Goal: Book appointment/travel/reservation

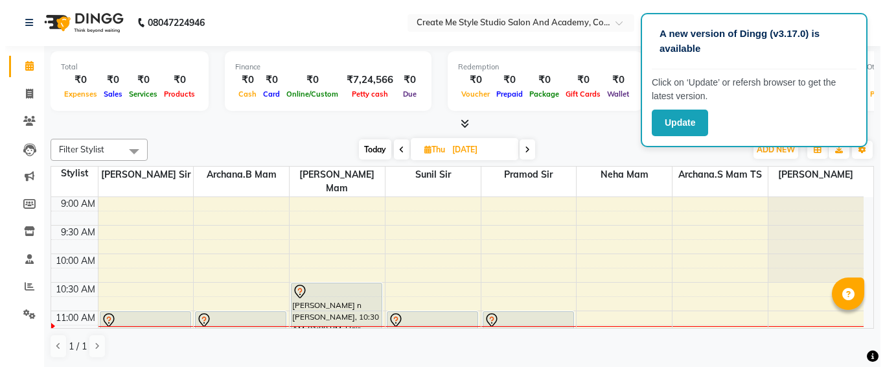
scroll to position [100, 0]
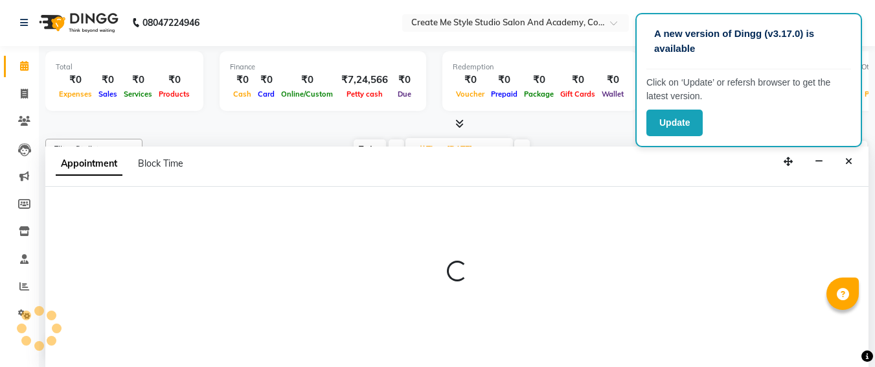
select select "79117"
select select "660"
select select "tentative"
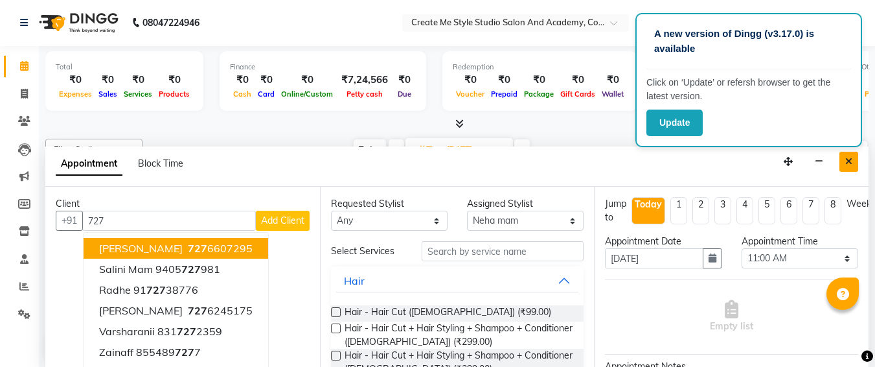
type input "727"
click at [850, 165] on icon "Close" at bounding box center [849, 161] width 7 height 9
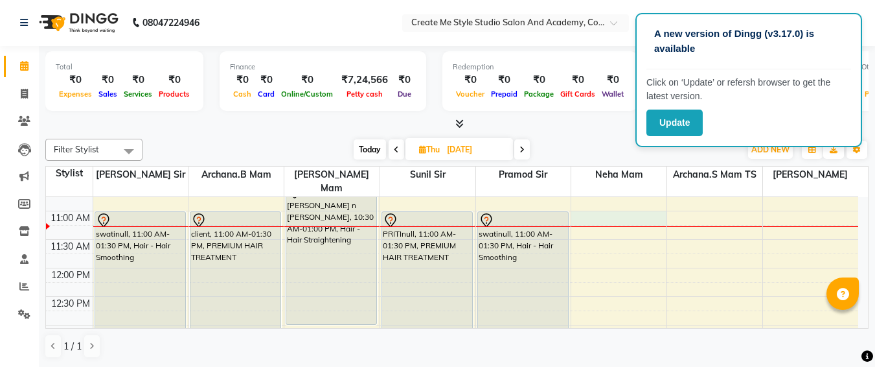
select select "79117"
select select "tentative"
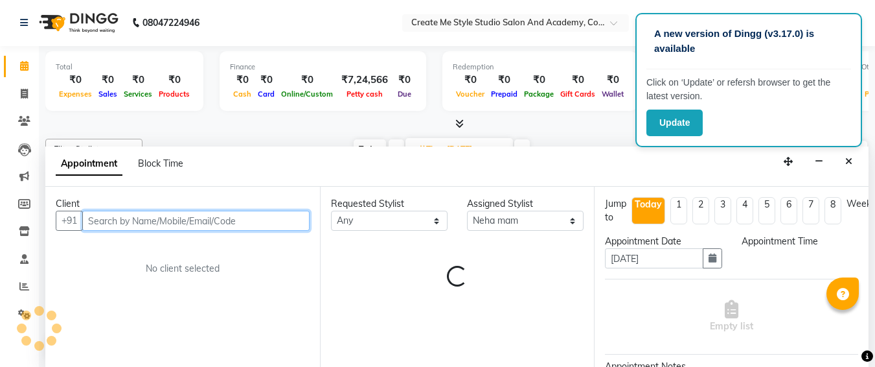
select select "660"
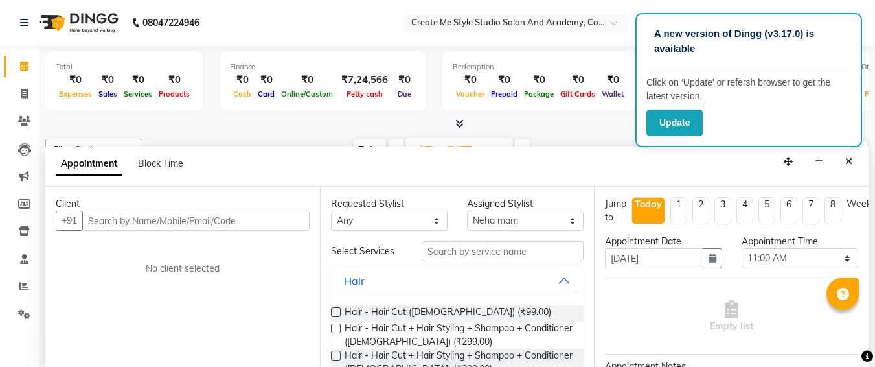
drag, startPoint x: 286, startPoint y: 231, endPoint x: 284, endPoint y: 224, distance: 8.0
click at [284, 224] on div "Client +91 No client selected" at bounding box center [182, 277] width 275 height 180
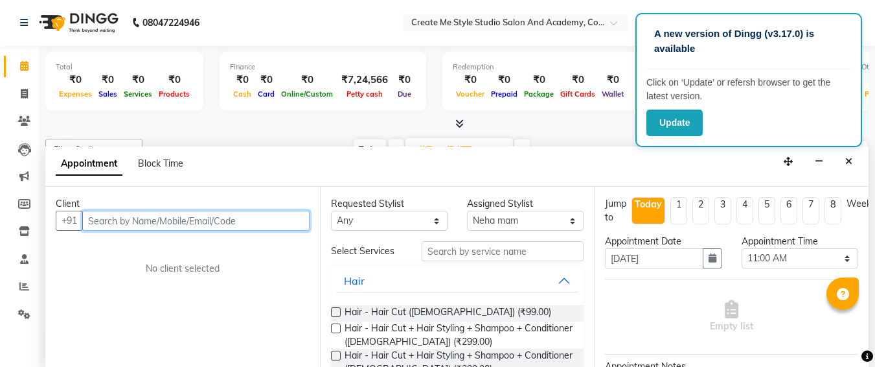
click at [284, 224] on input "text" at bounding box center [195, 221] width 227 height 20
type input "9373382283"
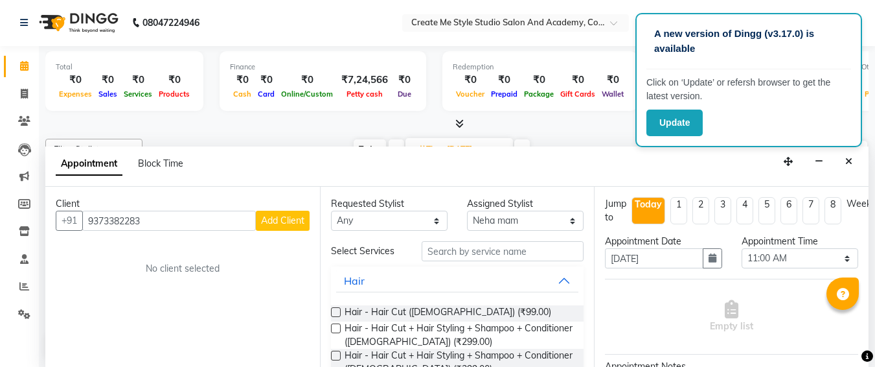
click at [284, 224] on span "Add Client" at bounding box center [282, 220] width 43 height 12
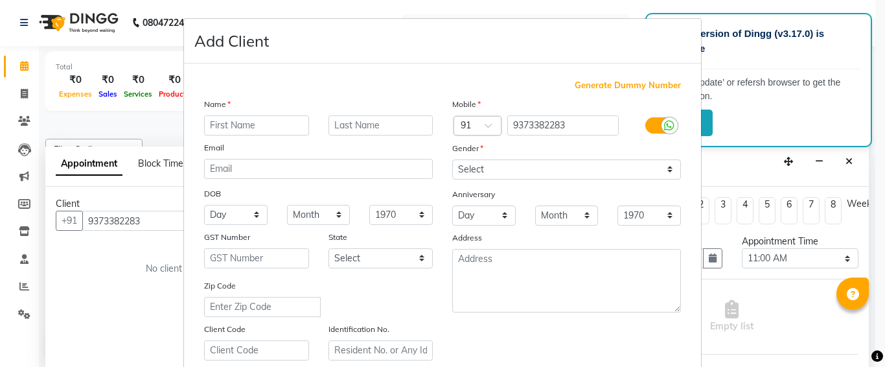
click at [270, 130] on input "text" at bounding box center [256, 125] width 105 height 20
type input "[PERSON_NAME]"
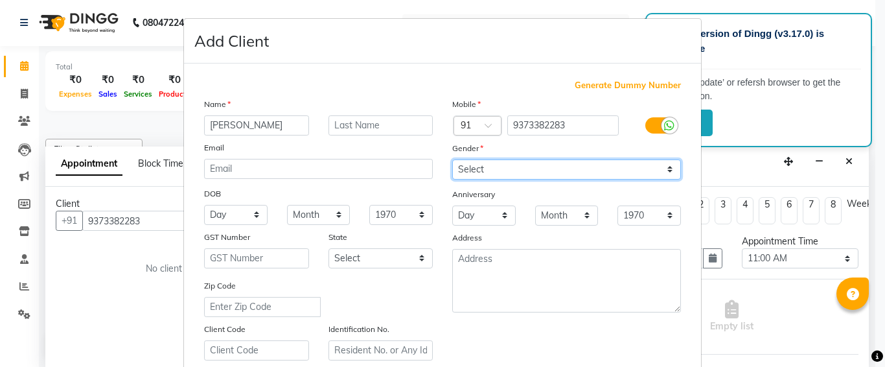
click at [472, 165] on select "Select [DEMOGRAPHIC_DATA] [DEMOGRAPHIC_DATA] Other Prefer Not To Say" at bounding box center [566, 169] width 229 height 20
select select "[DEMOGRAPHIC_DATA]"
click at [452, 159] on select "Select [DEMOGRAPHIC_DATA] [DEMOGRAPHIC_DATA] Other Prefer Not To Say" at bounding box center [566, 169] width 229 height 20
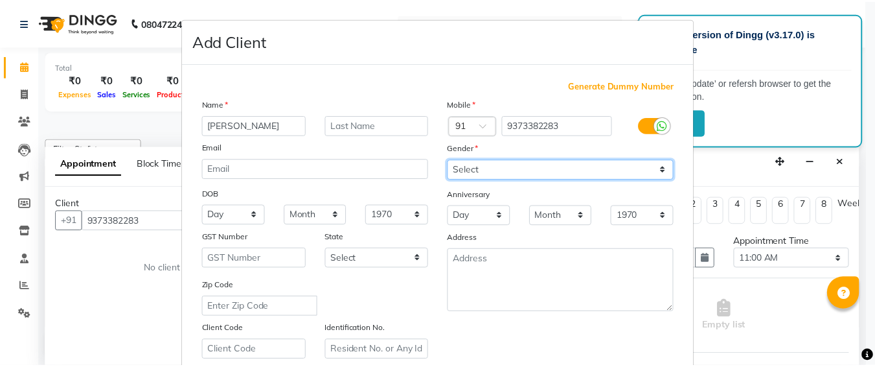
scroll to position [231, 0]
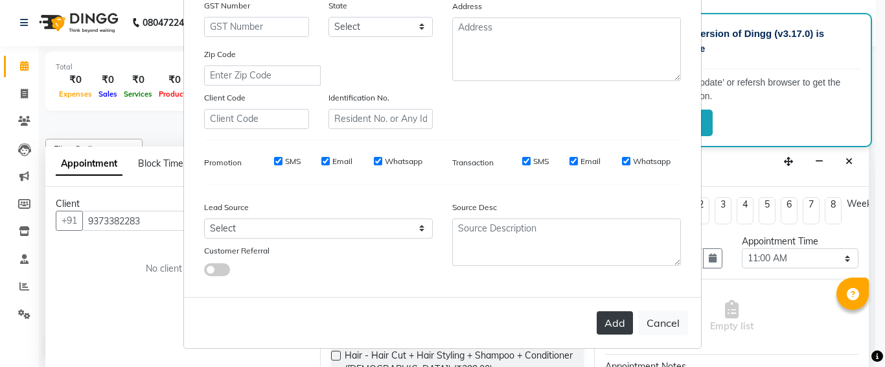
click at [604, 325] on button "Add" at bounding box center [615, 322] width 36 height 23
select select
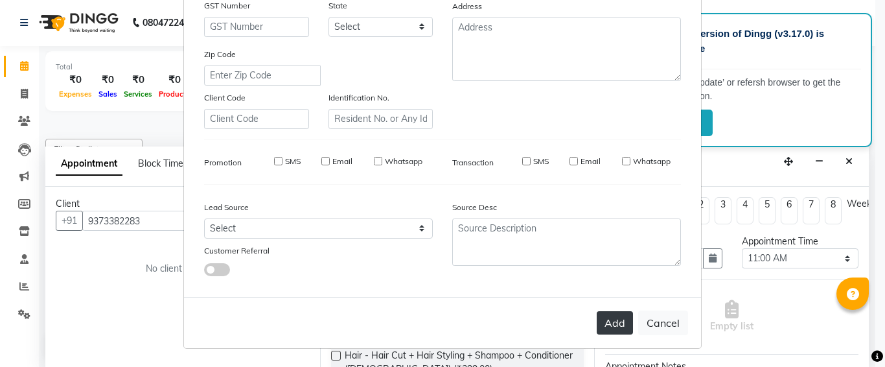
select select
checkbox input "false"
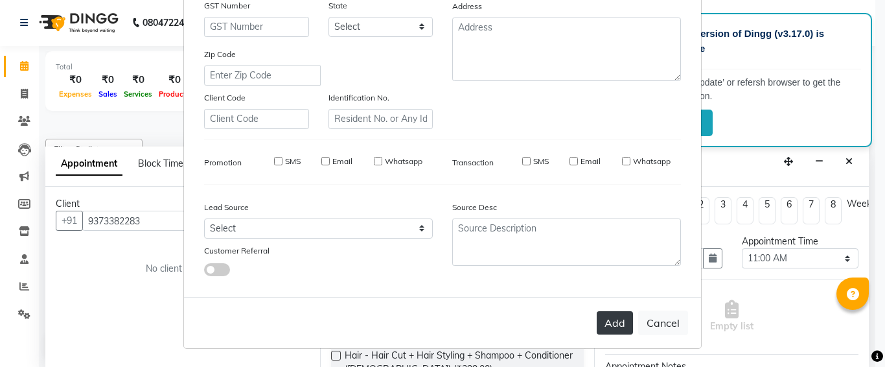
checkbox input "false"
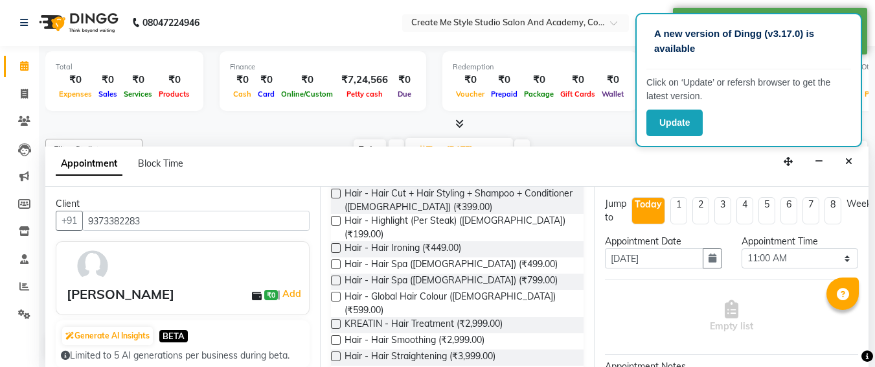
scroll to position [169, 0]
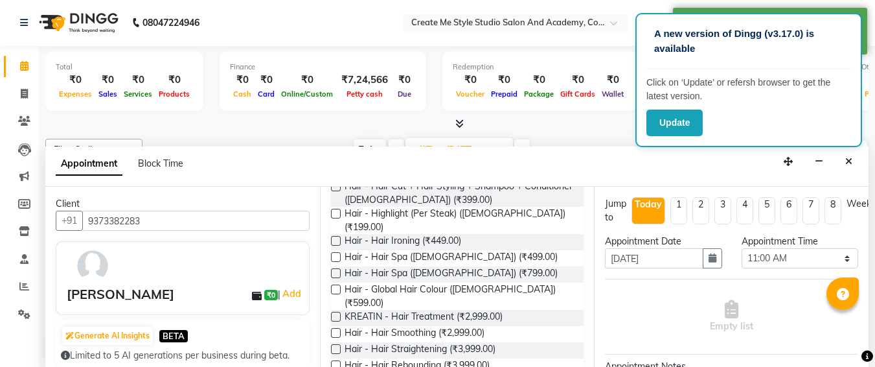
click at [334, 344] on label at bounding box center [336, 349] width 10 height 10
click at [334, 346] on input "checkbox" at bounding box center [335, 350] width 8 height 8
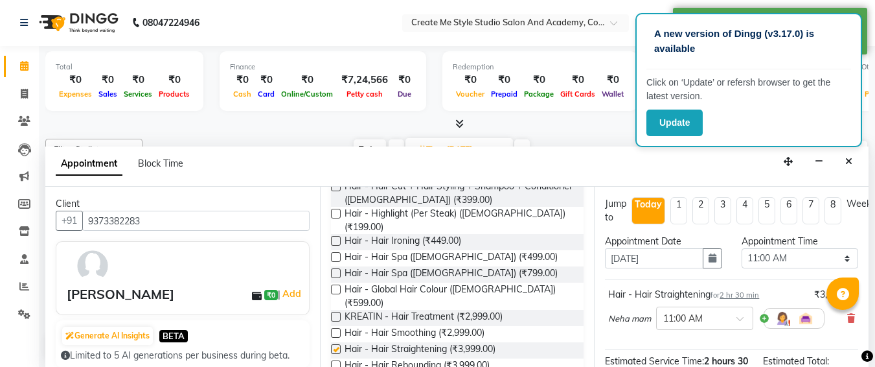
checkbox input "false"
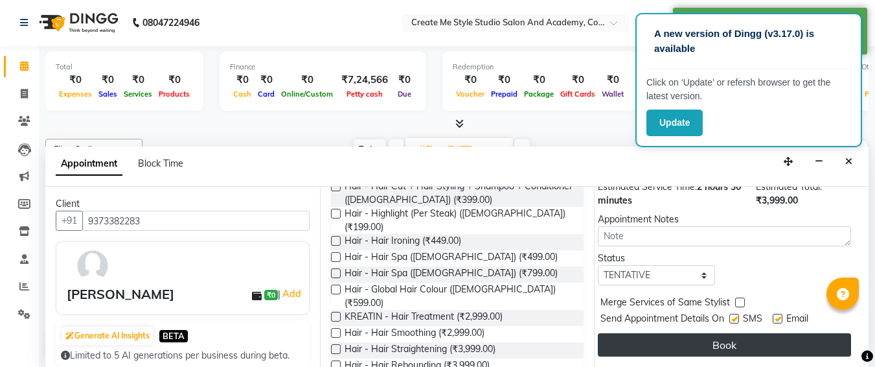
click at [689, 334] on button "Book" at bounding box center [724, 344] width 253 height 23
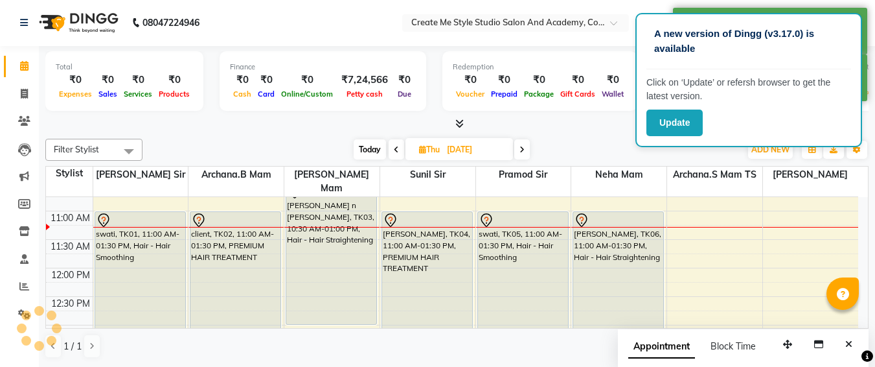
scroll to position [0, 0]
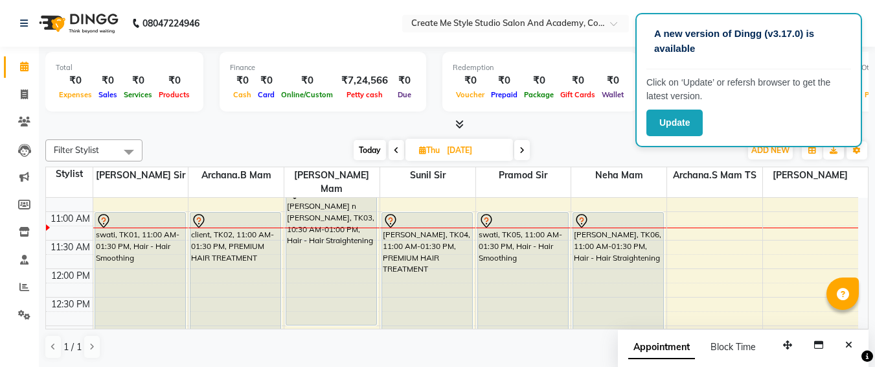
click at [0, 148] on li "Leads" at bounding box center [19, 150] width 39 height 28
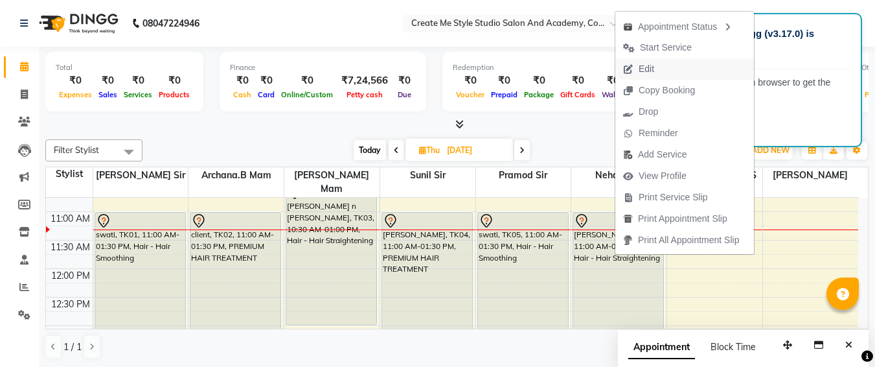
click at [680, 71] on button "Edit" at bounding box center [684, 68] width 139 height 21
select select "tentative"
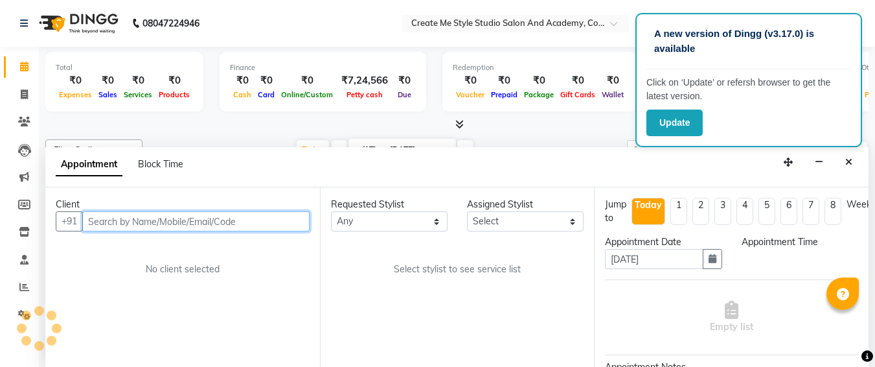
select select "660"
select select "79117"
select select "4152"
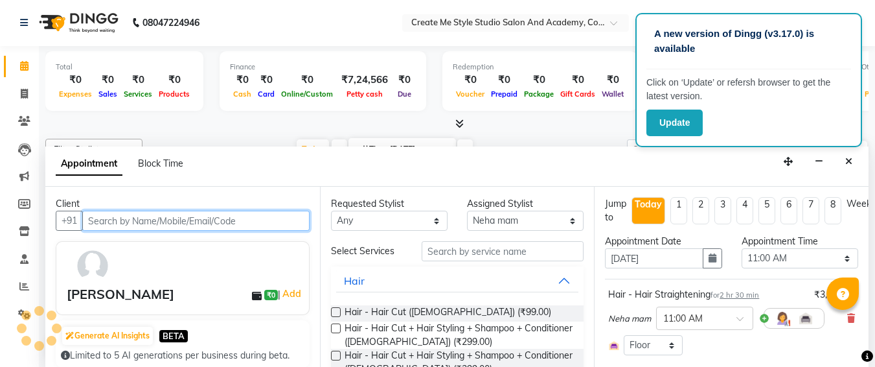
scroll to position [115, 0]
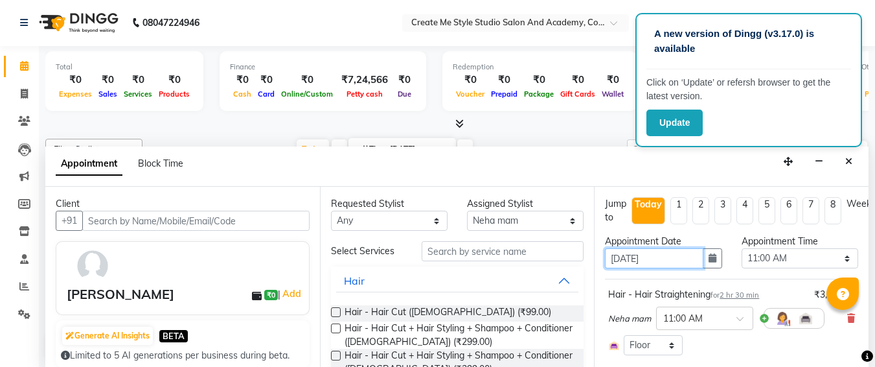
click at [671, 256] on input "[DATE]" at bounding box center [654, 258] width 98 height 20
click at [711, 264] on button "button" at bounding box center [712, 258] width 19 height 20
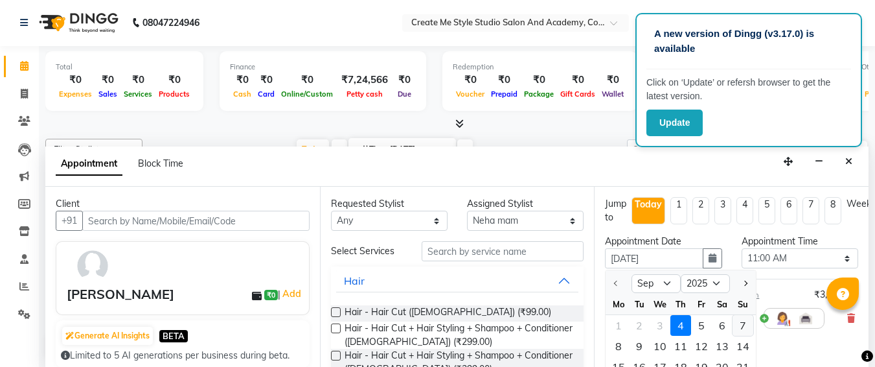
click at [746, 323] on div "7" at bounding box center [743, 325] width 21 height 21
type input "[DATE]"
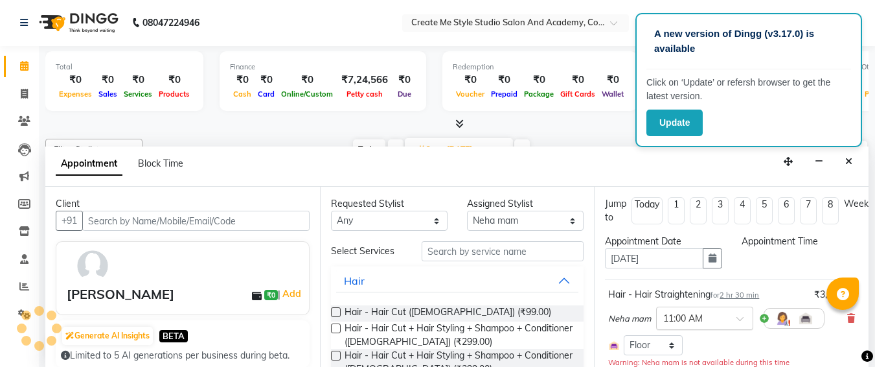
select select "660"
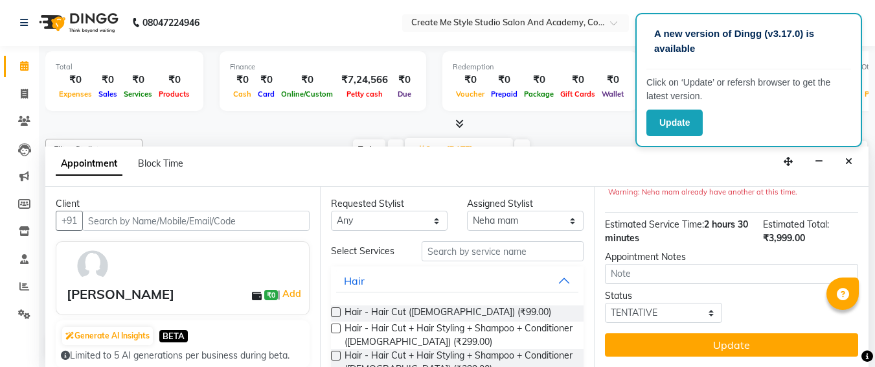
scroll to position [180, 0]
click at [677, 343] on button "Update" at bounding box center [731, 344] width 253 height 23
click at [676, 344] on div "Update" at bounding box center [731, 344] width 253 height 23
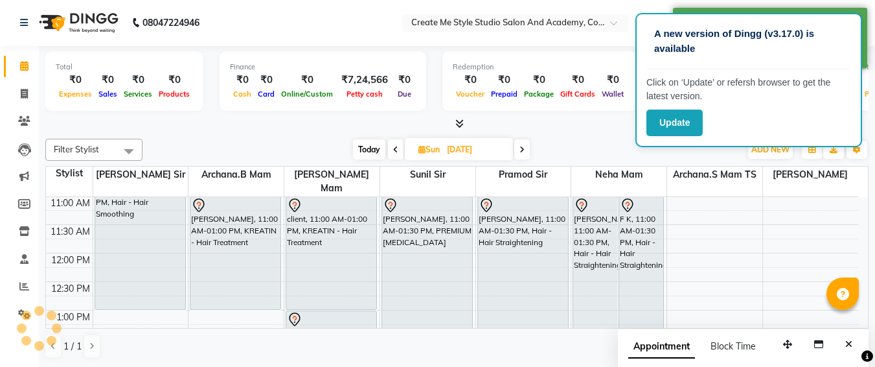
scroll to position [0, 0]
click at [498, 149] on input "[DATE]" at bounding box center [475, 150] width 65 height 19
select select "9"
select select "2025"
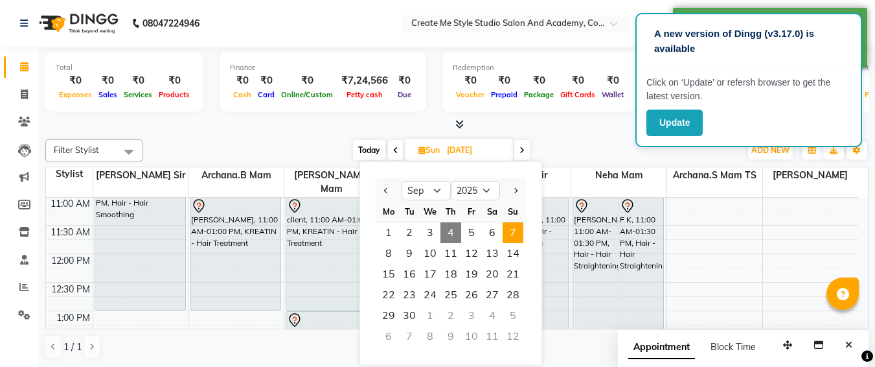
click at [459, 235] on span "4" at bounding box center [451, 232] width 21 height 21
type input "[DATE]"
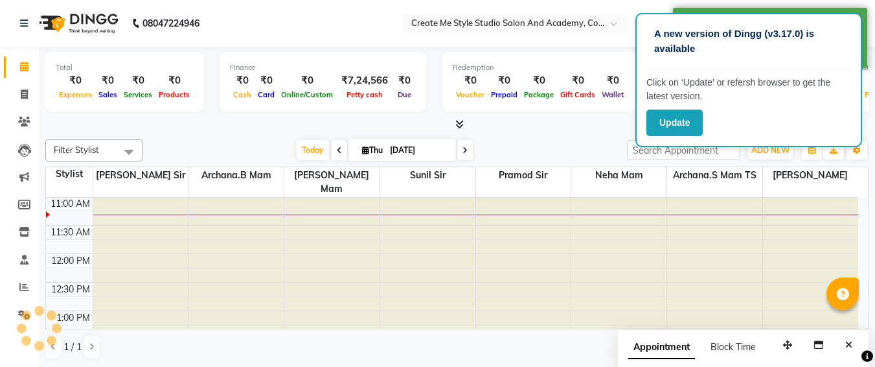
scroll to position [115, 0]
